Goal: Register for event/course

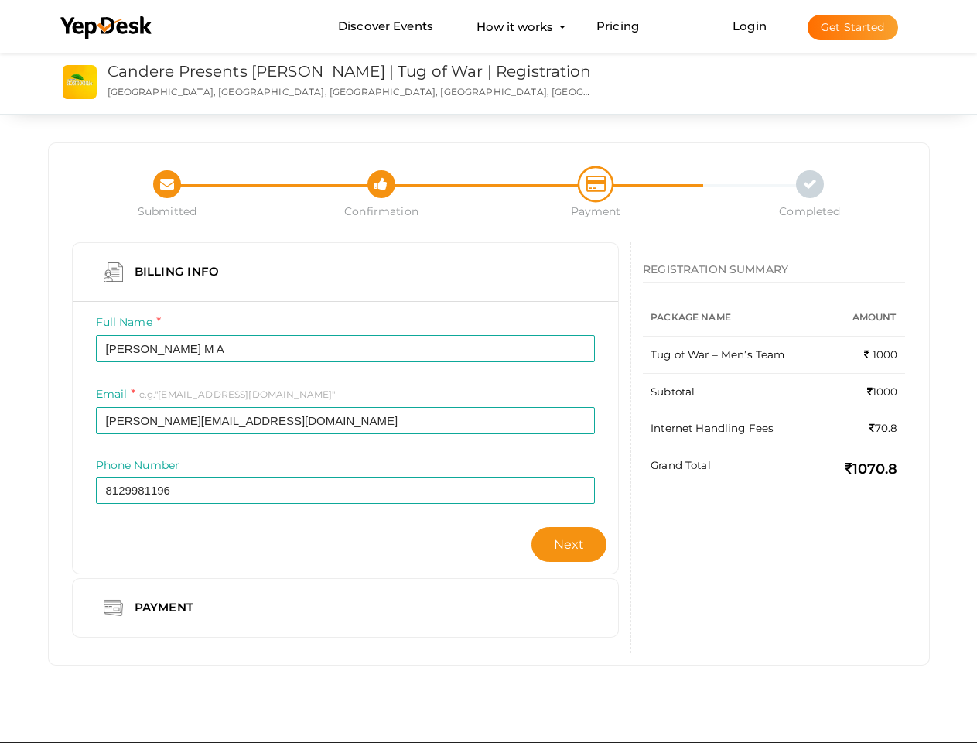
click at [488, 371] on div "Full Name [PERSON_NAME] M A Invalid Name. Please enter full name. Required." at bounding box center [345, 349] width 523 height 72
click at [107, 28] on use at bounding box center [105, 27] width 91 height 22
click at [750, 26] on link "Login" at bounding box center [750, 26] width 34 height 15
click at [853, 27] on button "Get Started" at bounding box center [853, 28] width 91 height 26
click at [569, 544] on span "Next" at bounding box center [569, 544] width 31 height 15
